Goal: Find specific page/section: Find specific page/section

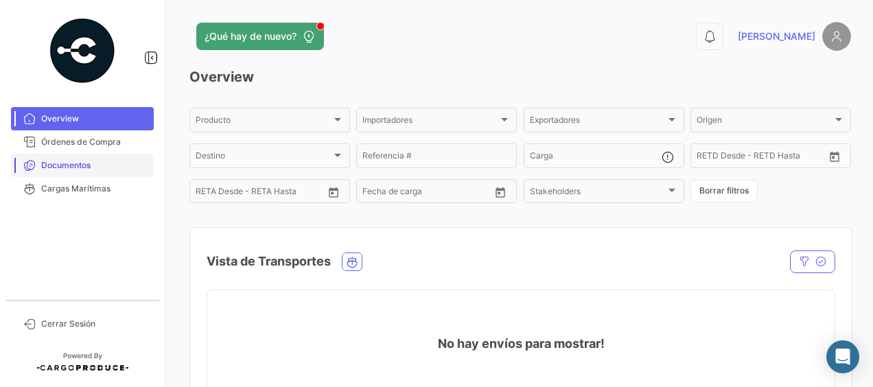
click at [80, 164] on span "Documentos" at bounding box center [94, 165] width 107 height 12
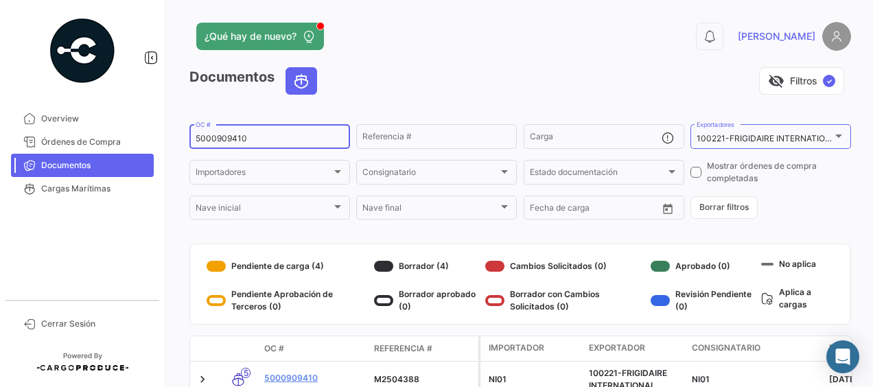
click at [274, 143] on input "5000909410" at bounding box center [270, 139] width 148 height 10
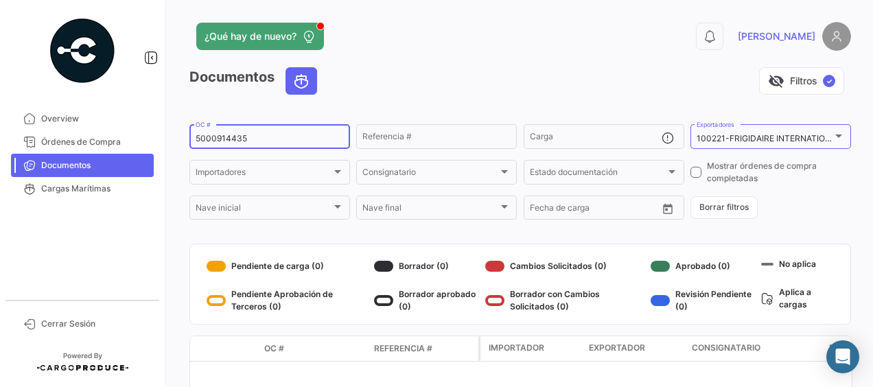
type input "5000914435"
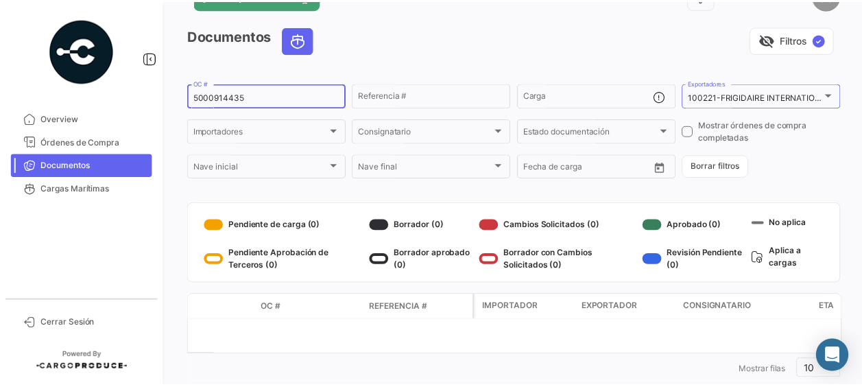
scroll to position [70, 0]
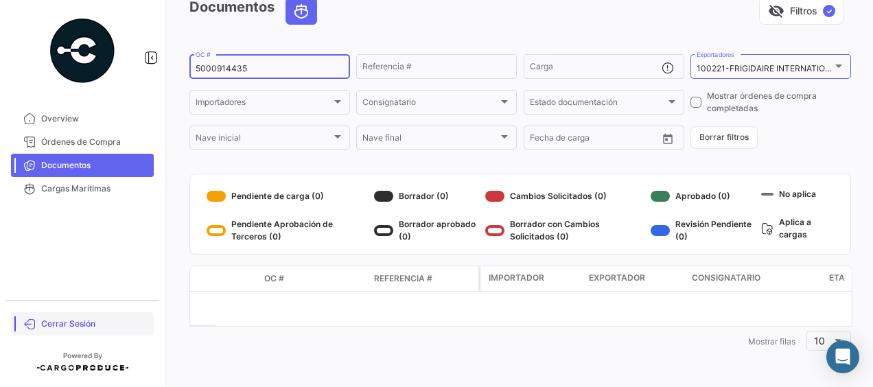
click at [55, 322] on span "Cerrar Sesión" at bounding box center [94, 324] width 107 height 12
